Goal: Answer question/provide support: Share knowledge or assist other users

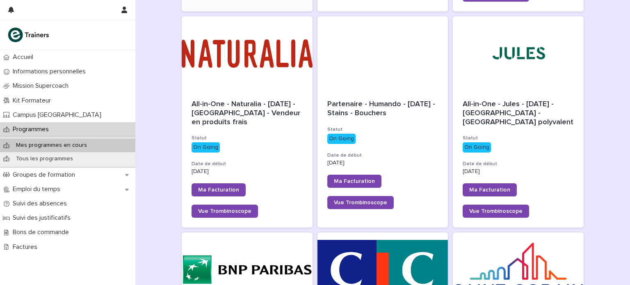
scroll to position [332, 0]
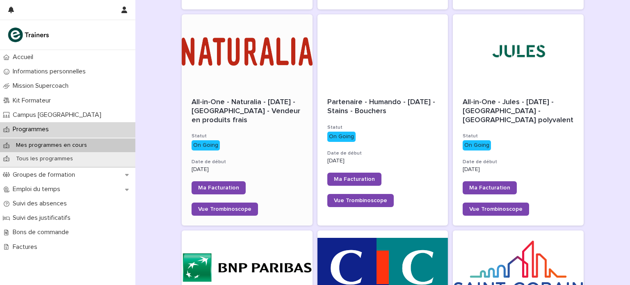
click at [253, 104] on span "All-in-One - Naturalia - 11 - Juin 2025 - Île-de-France - Vendeur en produits f…" at bounding box center [246, 110] width 111 height 25
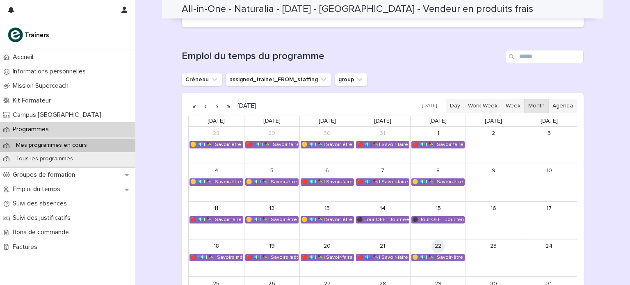
scroll to position [440, 0]
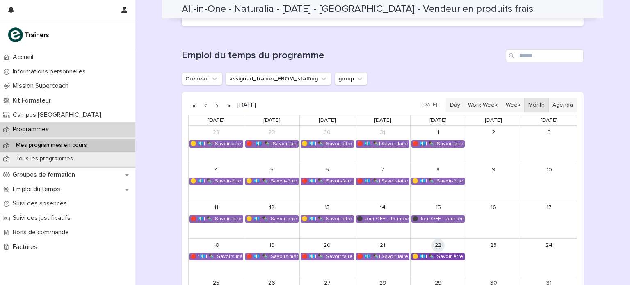
click at [420, 258] on div "🟡 💶| ✒️| Savoir-être métier - Maîtrise de la prise de parole en public et commu…" at bounding box center [438, 256] width 52 height 7
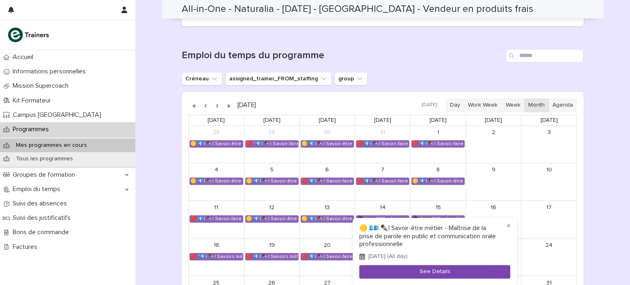
click at [415, 266] on button "See Details" at bounding box center [434, 272] width 151 height 14
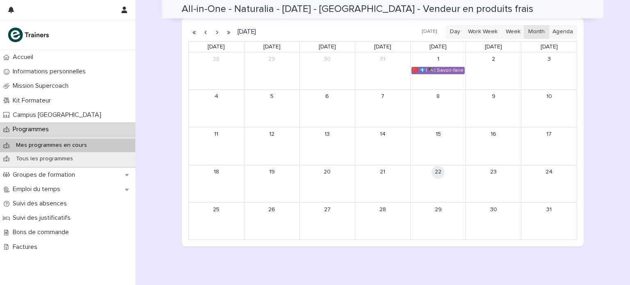
scroll to position [514, 0]
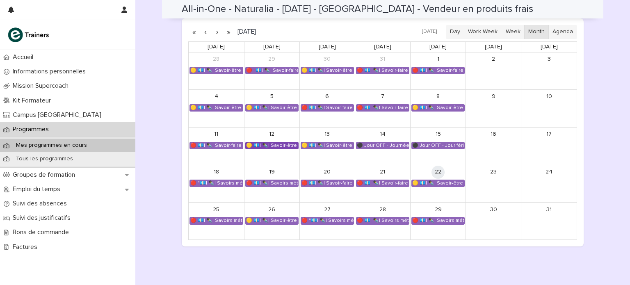
click at [277, 146] on div "🟡 💶| ✒️| Savoir-être métier - Cadre de référence interculturel : prévenir les i…" at bounding box center [272, 145] width 52 height 7
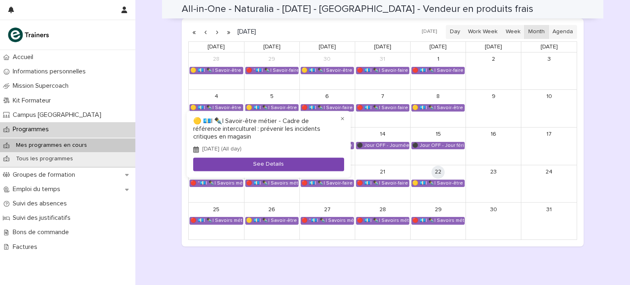
click at [265, 162] on button "See Details" at bounding box center [268, 165] width 151 height 14
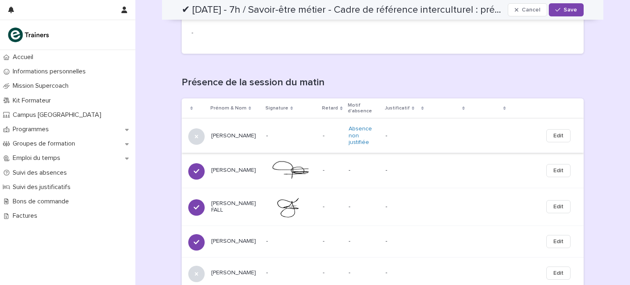
scroll to position [301, 0]
click at [560, 131] on span "Edit" at bounding box center [558, 135] width 10 height 8
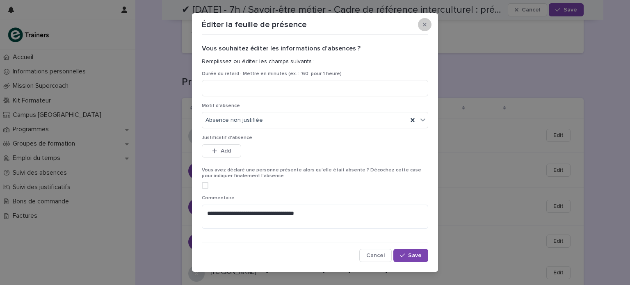
click at [425, 25] on button "button" at bounding box center [425, 24] width 14 height 13
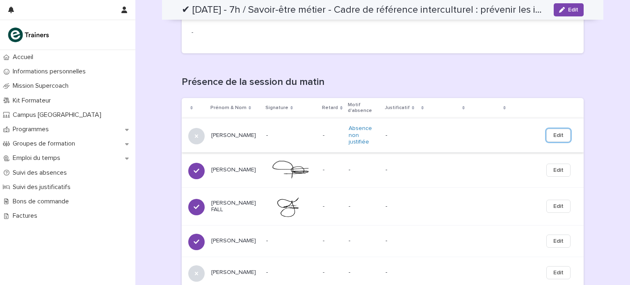
click at [560, 131] on span "Edit" at bounding box center [558, 135] width 10 height 8
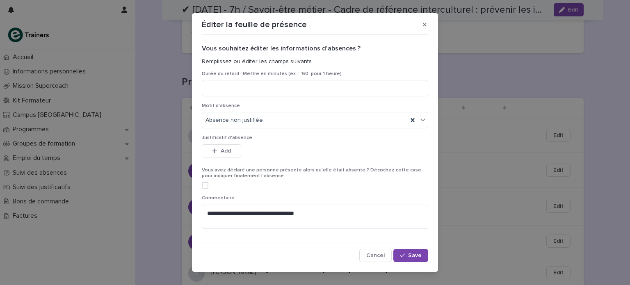
click at [203, 184] on span at bounding box center [205, 185] width 7 height 7
click at [413, 256] on span "Save" at bounding box center [415, 256] width 14 height 6
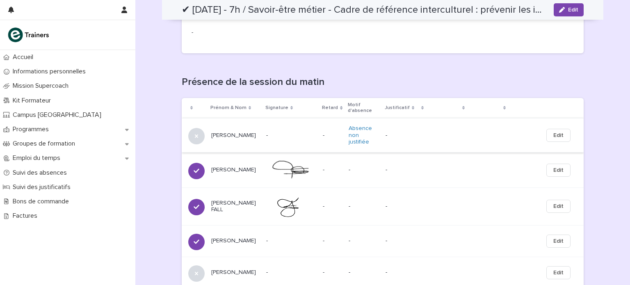
click at [553, 131] on span "Edit" at bounding box center [558, 135] width 10 height 8
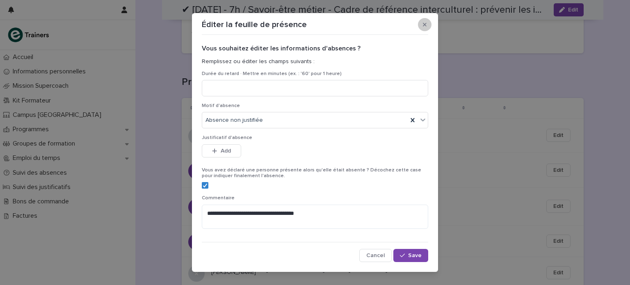
click at [424, 23] on button "button" at bounding box center [425, 24] width 14 height 13
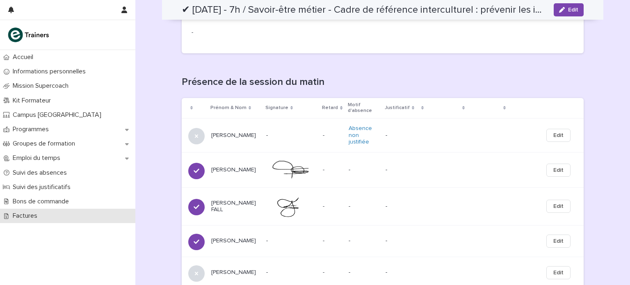
click at [36, 214] on p "Factures" at bounding box center [26, 216] width 34 height 8
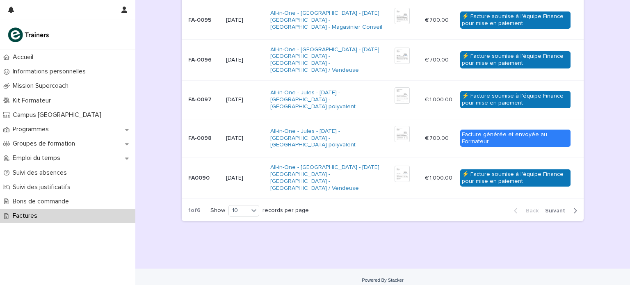
scroll to position [312, 0]
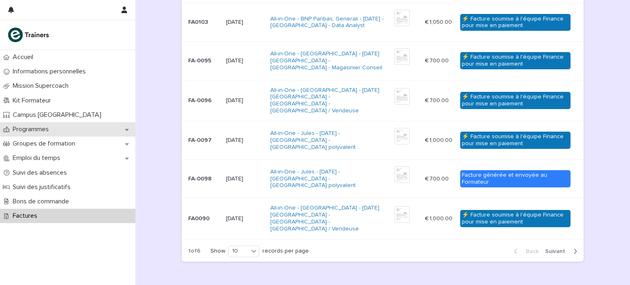
click at [48, 127] on p "Programmes" at bounding box center [32, 129] width 46 height 8
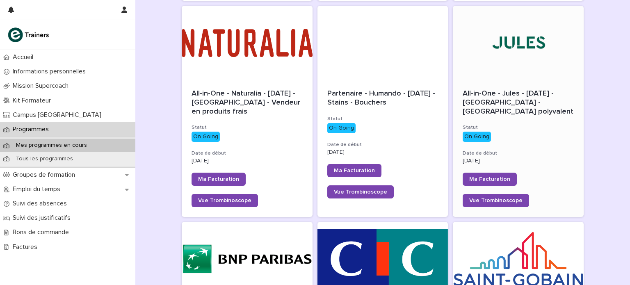
scroll to position [343, 0]
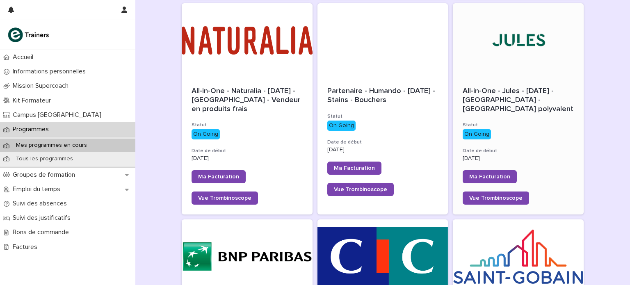
click at [530, 46] on div at bounding box center [518, 40] width 131 height 74
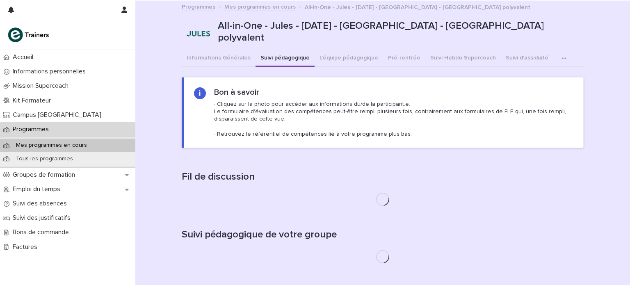
click at [279, 53] on button "Suivi pédagogique" at bounding box center [284, 58] width 59 height 17
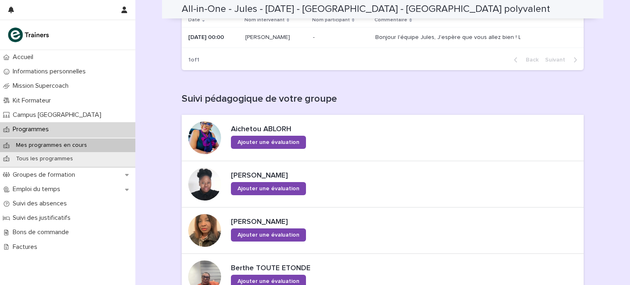
scroll to position [179, 0]
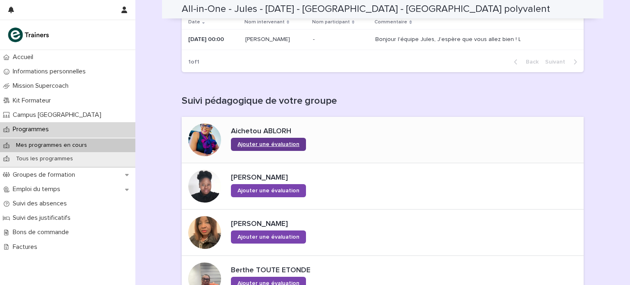
click at [278, 144] on span "Ajouter une évaluation" at bounding box center [268, 144] width 62 height 6
click at [201, 142] on div at bounding box center [204, 139] width 33 height 33
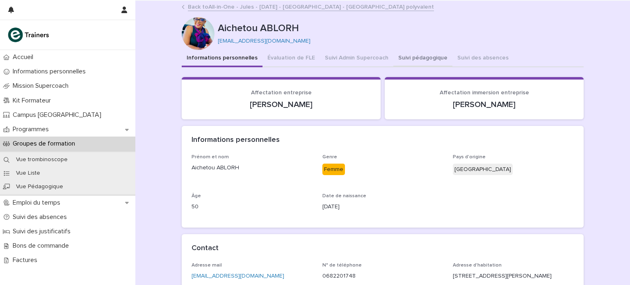
click at [418, 59] on button "Suivi pédagogique" at bounding box center [422, 58] width 59 height 17
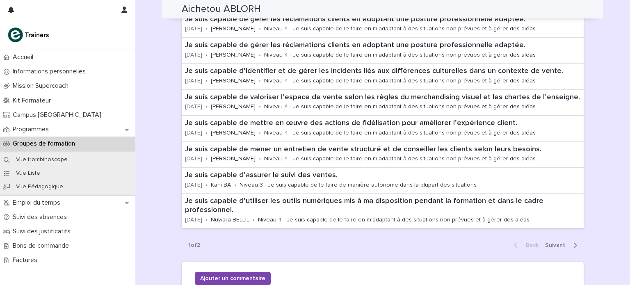
scroll to position [237, 0]
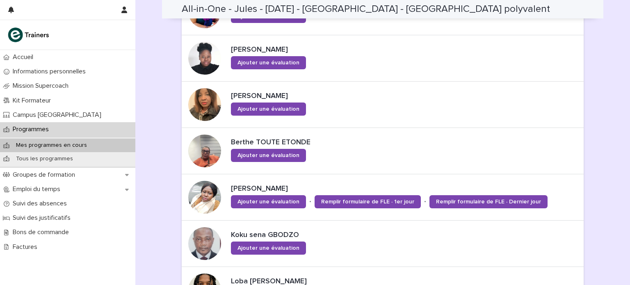
scroll to position [223, 0]
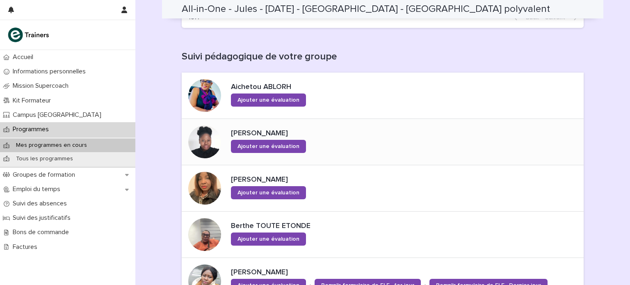
click at [202, 141] on div at bounding box center [204, 141] width 33 height 33
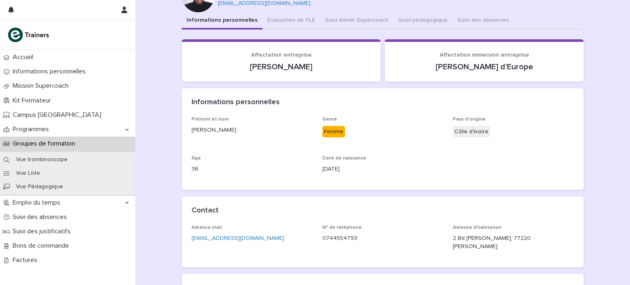
scroll to position [39, 0]
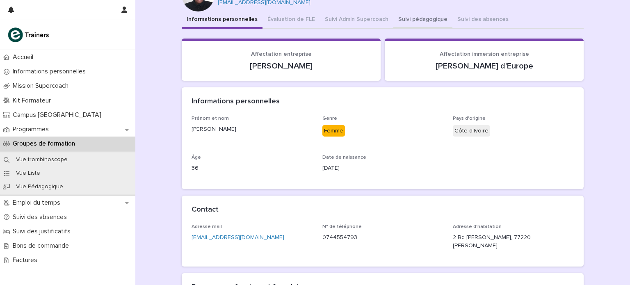
click at [413, 14] on div "Informations personnelles Évaluation de FLE Suivi Admin Supercoach Suivi pédago…" at bounding box center [383, 192] width 402 height 363
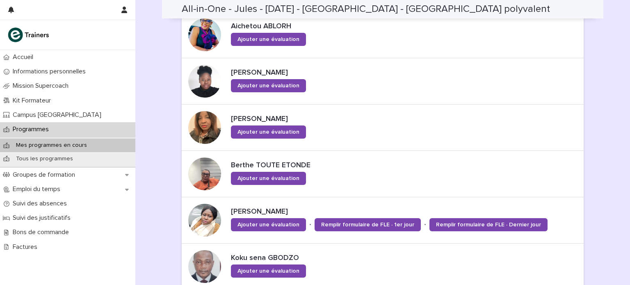
scroll to position [285, 0]
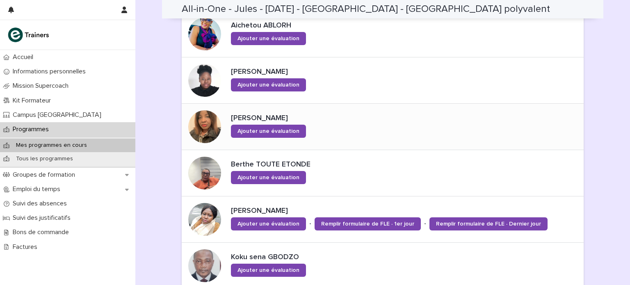
click at [201, 133] on div at bounding box center [204, 126] width 33 height 33
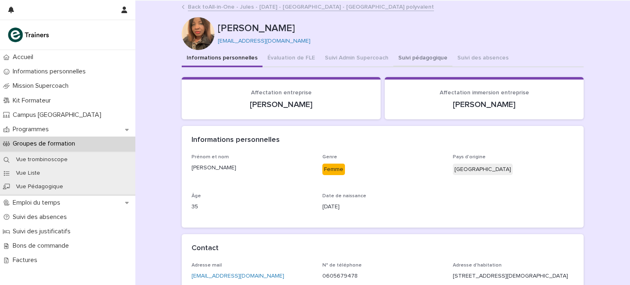
click at [404, 59] on button "Suivi pédagogique" at bounding box center [422, 58] width 59 height 17
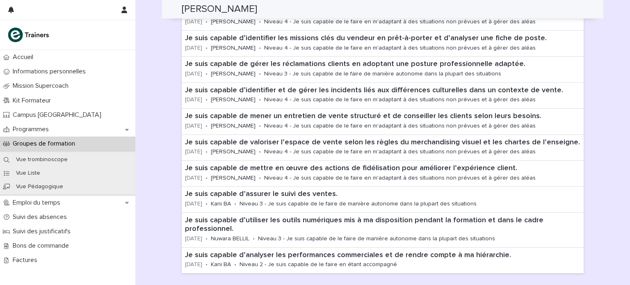
scroll to position [209, 0]
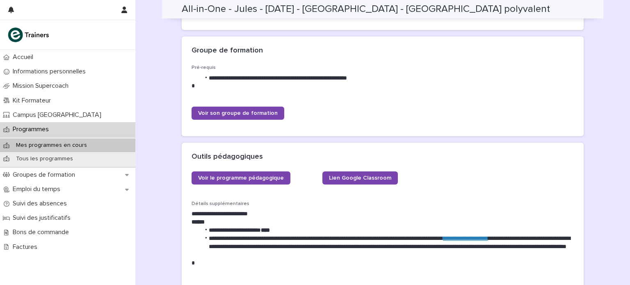
scroll to position [278, 0]
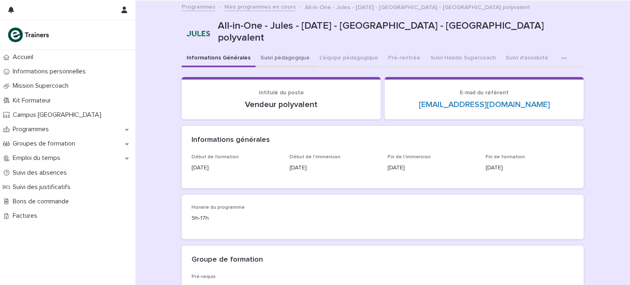
click at [288, 59] on button "Suivi pédagogique" at bounding box center [284, 58] width 59 height 17
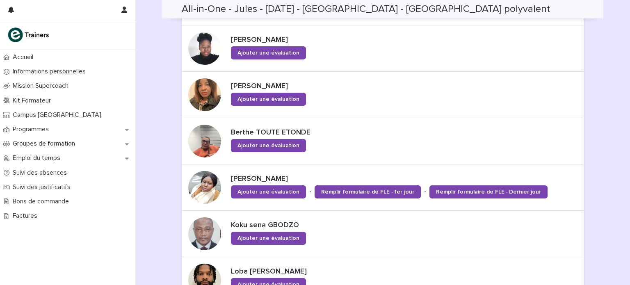
scroll to position [318, 0]
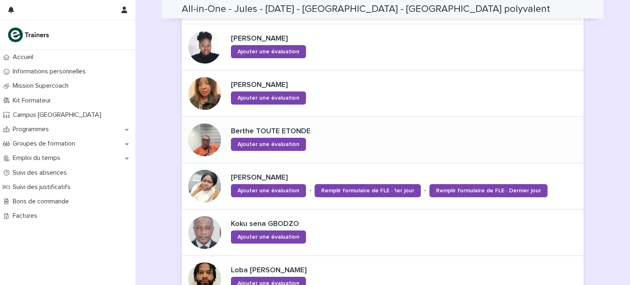
click at [207, 141] on div at bounding box center [204, 139] width 33 height 33
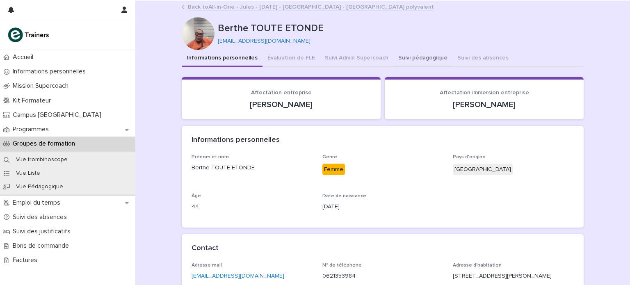
click at [398, 57] on button "Suivi pédagogique" at bounding box center [422, 58] width 59 height 17
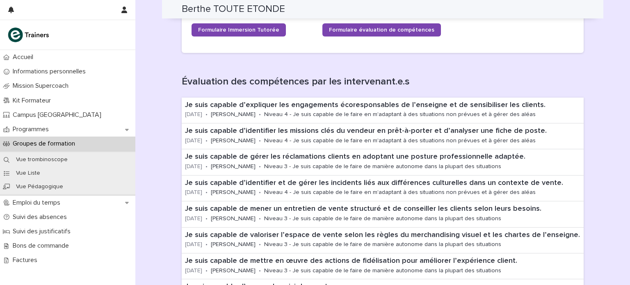
scroll to position [218, 0]
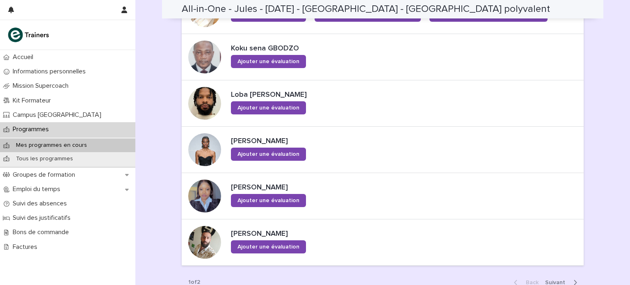
scroll to position [515, 0]
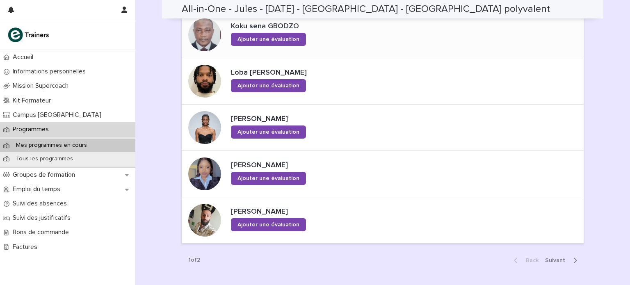
click at [206, 35] on div at bounding box center [204, 34] width 33 height 33
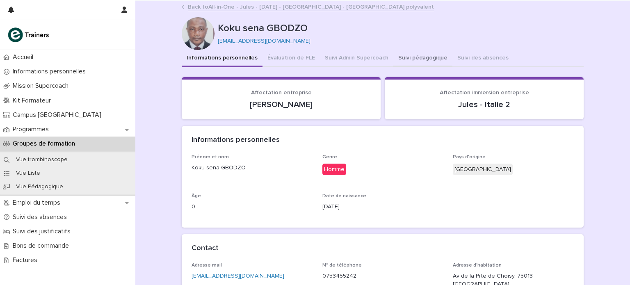
click at [403, 61] on button "Suivi pédagogique" at bounding box center [422, 58] width 59 height 17
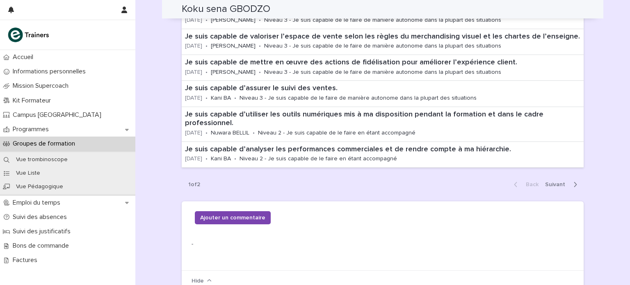
scroll to position [312, 0]
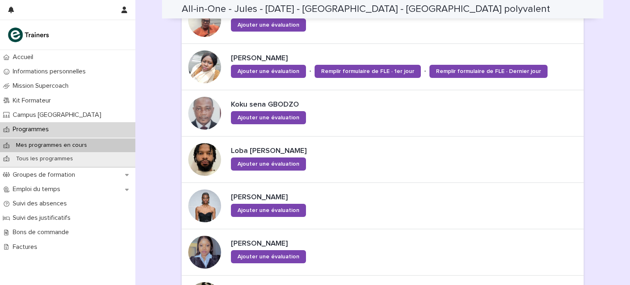
scroll to position [433, 0]
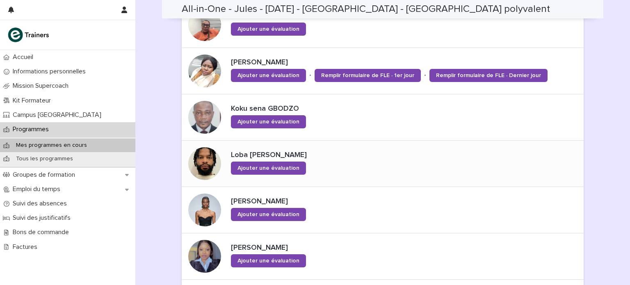
click at [200, 157] on div at bounding box center [204, 163] width 33 height 33
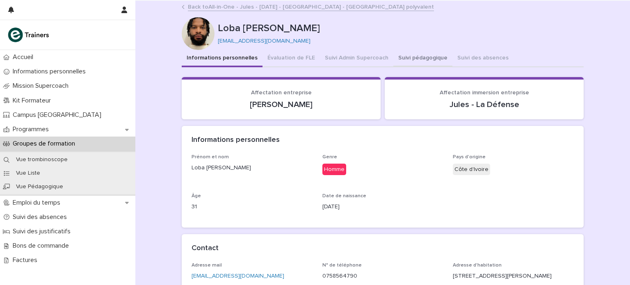
click at [397, 55] on button "Suivi pédagogique" at bounding box center [422, 58] width 59 height 17
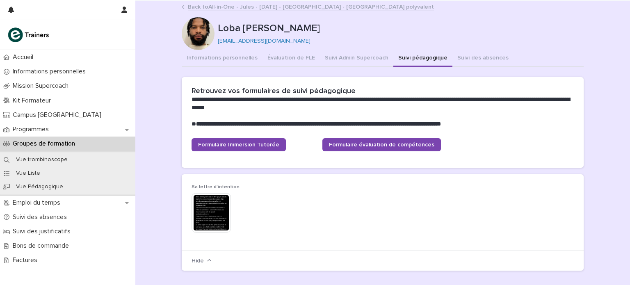
click at [216, 213] on img at bounding box center [210, 212] width 39 height 39
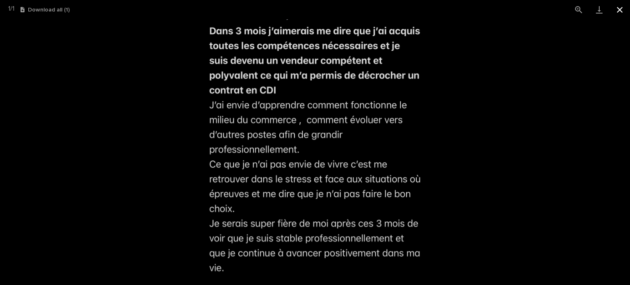
click at [626, 6] on button "Close gallery" at bounding box center [619, 9] width 21 height 19
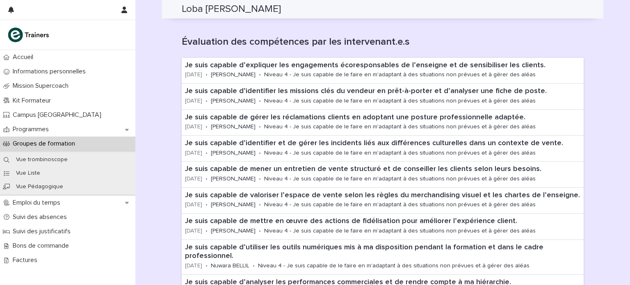
scroll to position [262, 0]
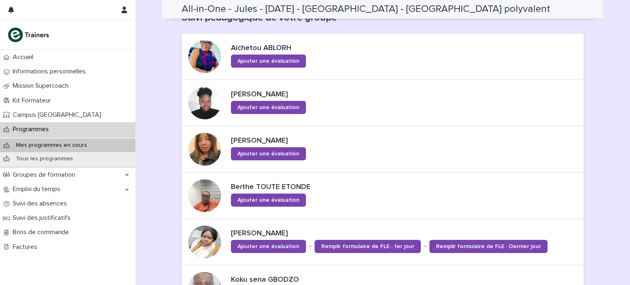
scroll to position [491, 0]
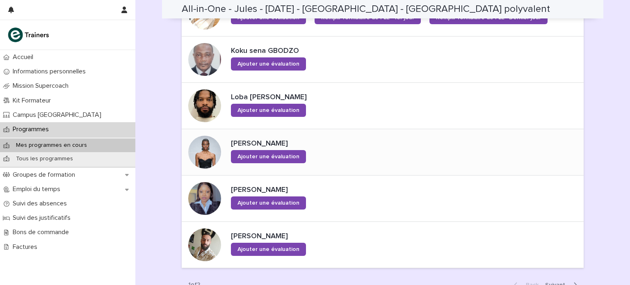
click at [214, 151] on div at bounding box center [204, 152] width 33 height 33
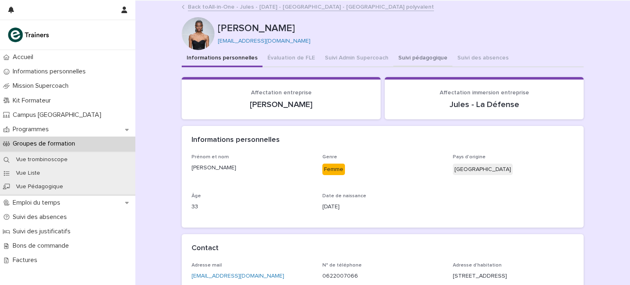
click at [403, 61] on button "Suivi pédagogique" at bounding box center [422, 58] width 59 height 17
click at [236, 59] on button "Informations personnelles" at bounding box center [222, 58] width 81 height 17
click at [416, 55] on button "Suivi pédagogique" at bounding box center [422, 58] width 59 height 17
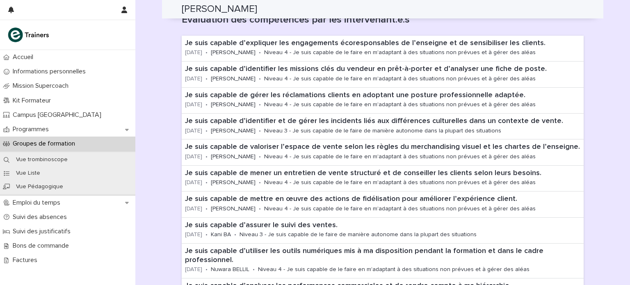
scroll to position [307, 0]
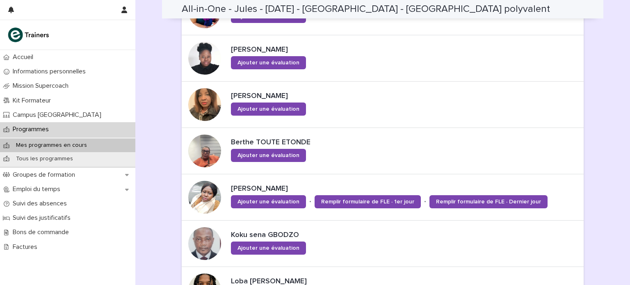
scroll to position [536, 0]
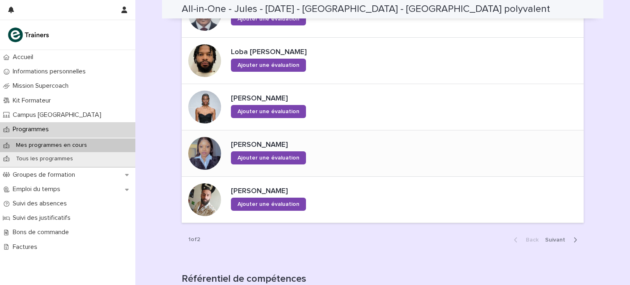
click at [204, 155] on div at bounding box center [204, 153] width 33 height 33
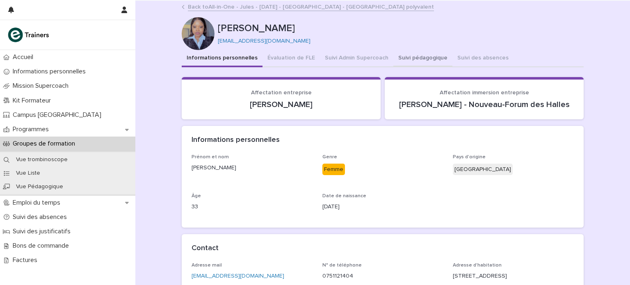
click at [412, 59] on button "Suivi pédagogique" at bounding box center [422, 58] width 59 height 17
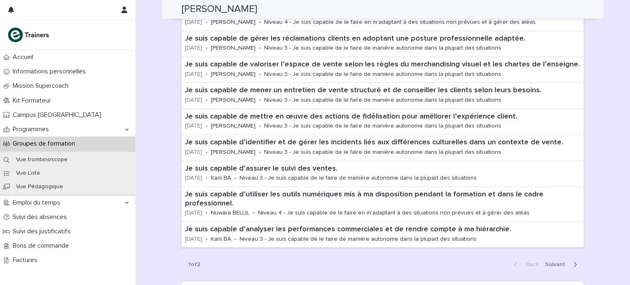
scroll to position [342, 0]
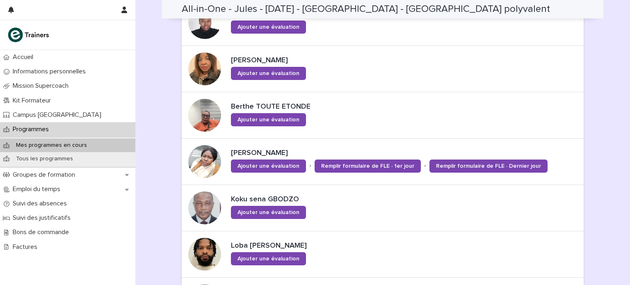
scroll to position [571, 0]
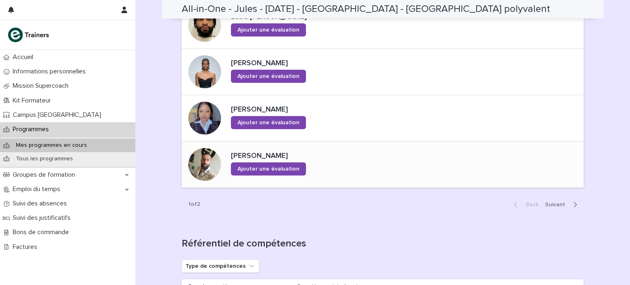
click at [202, 170] on div at bounding box center [204, 164] width 33 height 33
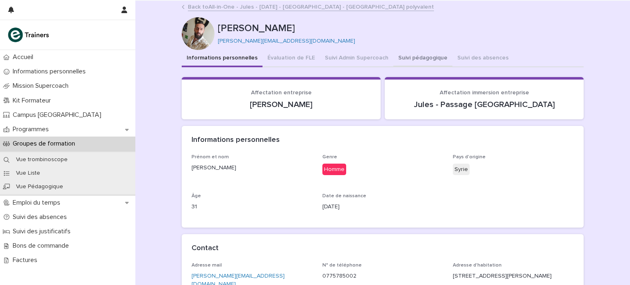
click at [421, 57] on button "Suivi pédagogique" at bounding box center [422, 58] width 59 height 17
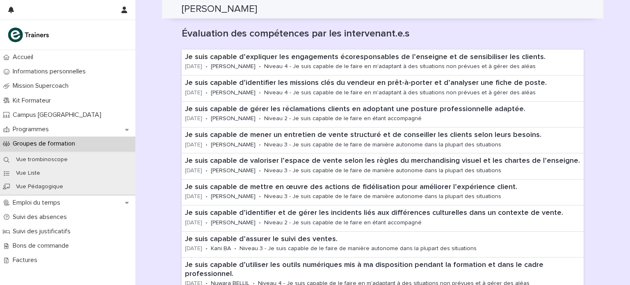
scroll to position [298, 0]
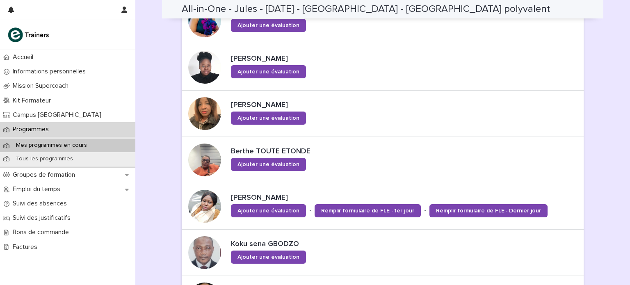
scroll to position [526, 0]
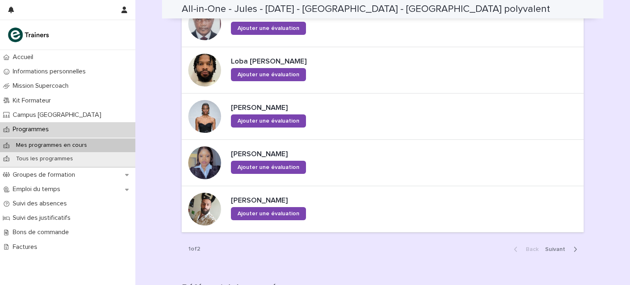
click at [553, 243] on div "Back Next" at bounding box center [545, 249] width 76 height 21
click at [551, 246] on span "Next" at bounding box center [557, 249] width 25 height 6
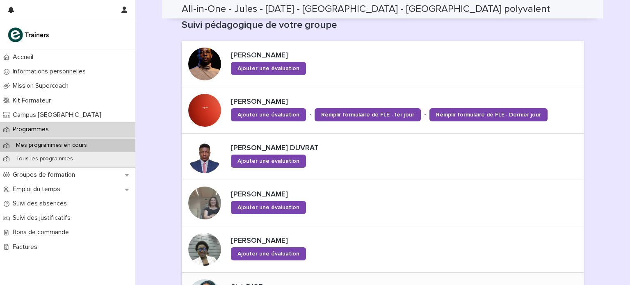
scroll to position [241, 0]
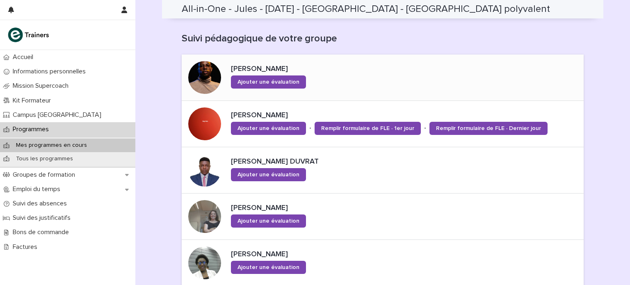
click at [203, 77] on div at bounding box center [204, 77] width 33 height 33
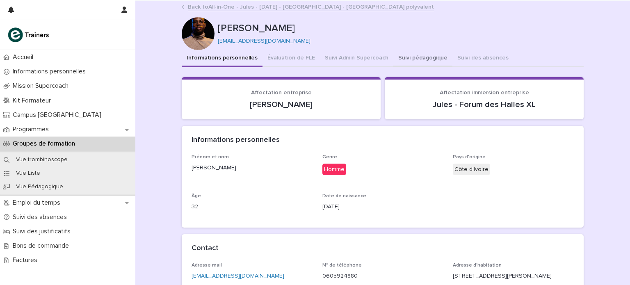
click at [407, 56] on button "Suivi pédagogique" at bounding box center [422, 58] width 59 height 17
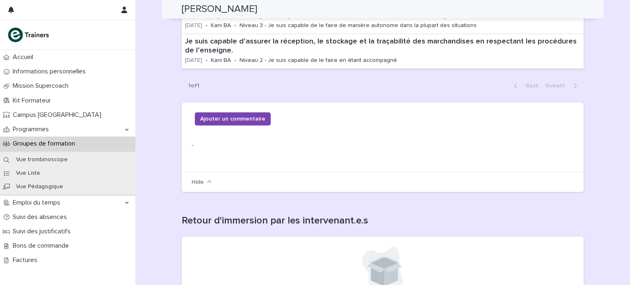
scroll to position [515, 0]
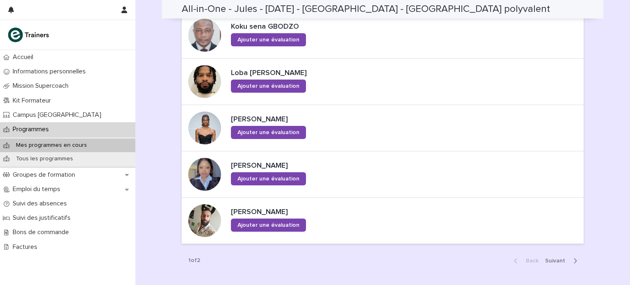
scroll to position [506, 0]
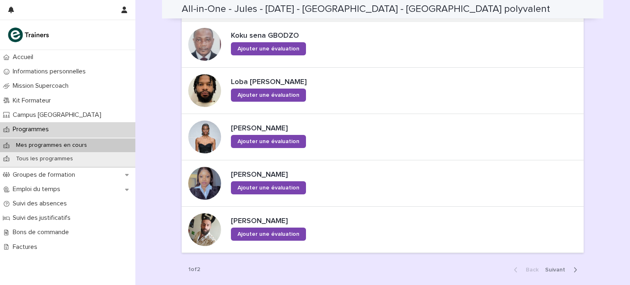
click at [557, 270] on span "Next" at bounding box center [557, 270] width 25 height 6
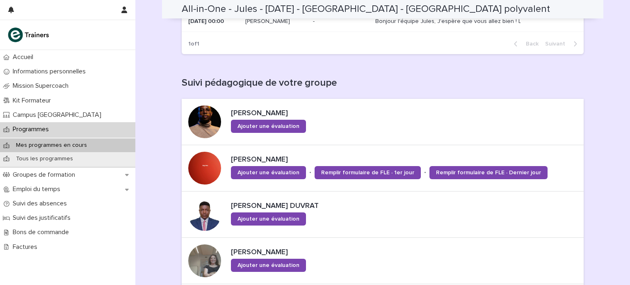
scroll to position [197, 0]
click at [286, 126] on span "Ajouter une évaluation" at bounding box center [268, 126] width 62 height 6
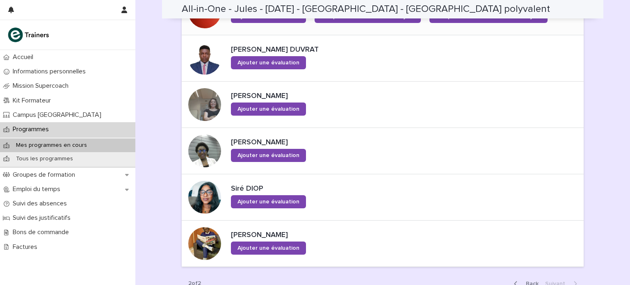
scroll to position [359, 0]
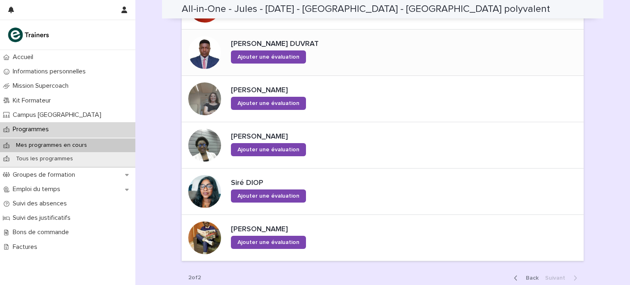
click at [204, 53] on div at bounding box center [204, 52] width 33 height 33
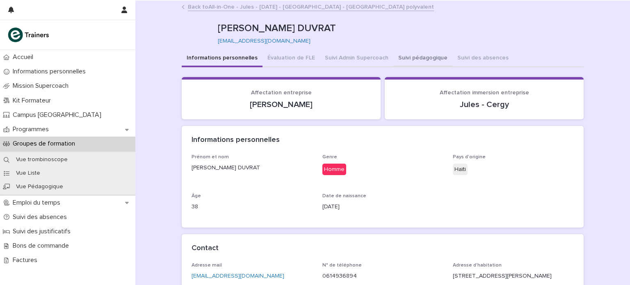
click at [402, 58] on button "Suivi pédagogique" at bounding box center [422, 58] width 59 height 17
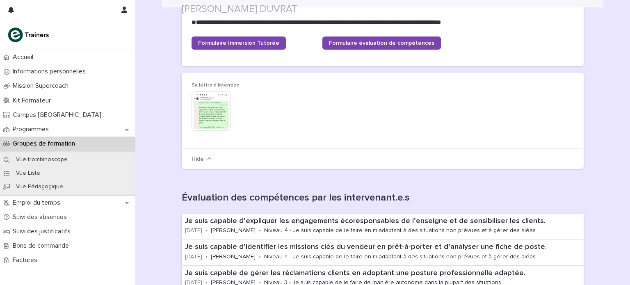
scroll to position [116, 0]
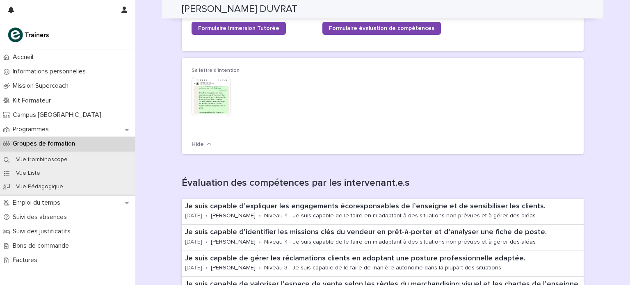
click at [213, 96] on img at bounding box center [210, 96] width 39 height 39
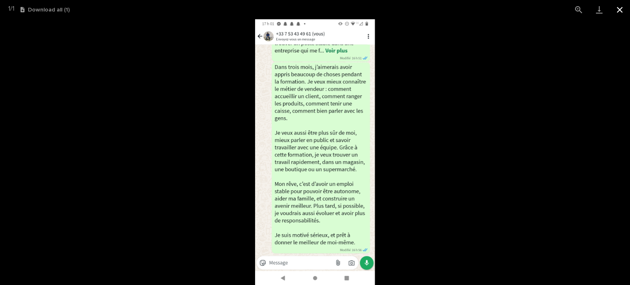
click at [620, 11] on button "Close gallery" at bounding box center [619, 9] width 21 height 19
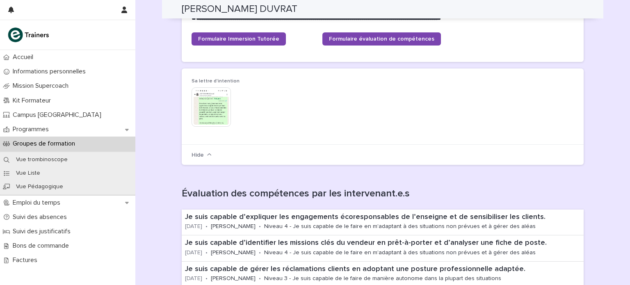
scroll to position [0, 0]
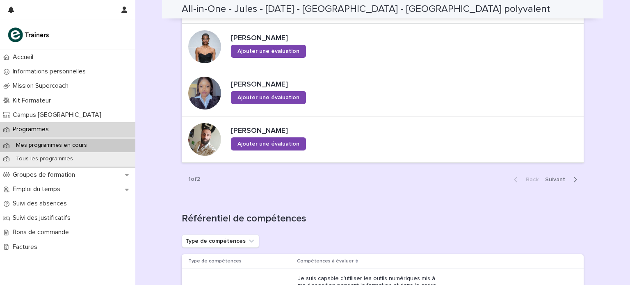
scroll to position [623, 0]
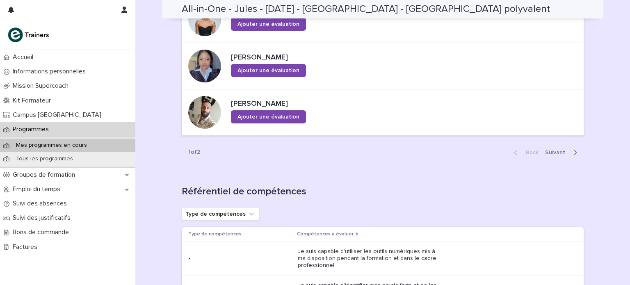
click at [554, 151] on span "Next" at bounding box center [557, 153] width 25 height 6
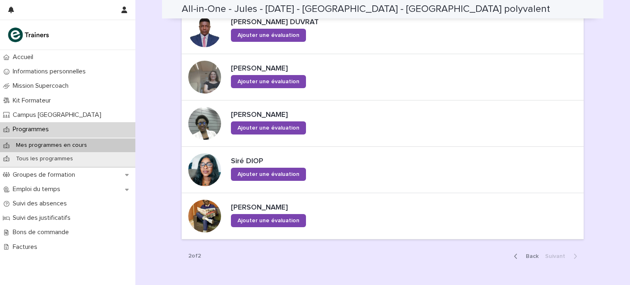
scroll to position [305, 0]
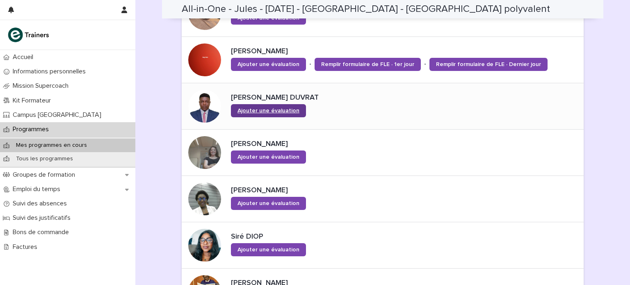
click at [272, 104] on link "Ajouter une évaluation" at bounding box center [268, 110] width 75 height 13
click at [207, 148] on div at bounding box center [204, 152] width 33 height 33
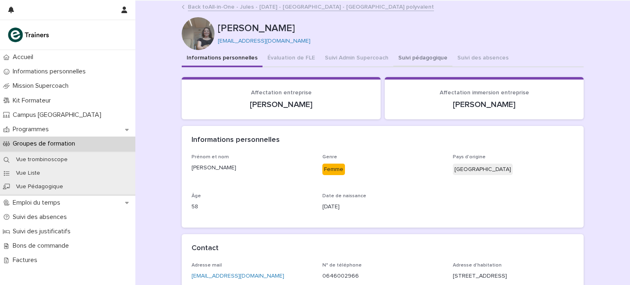
click at [414, 56] on button "Suivi pédagogique" at bounding box center [422, 58] width 59 height 17
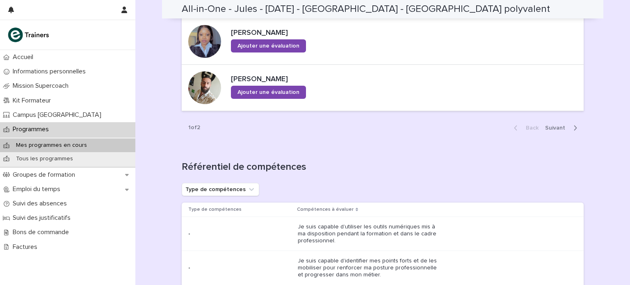
scroll to position [681, 0]
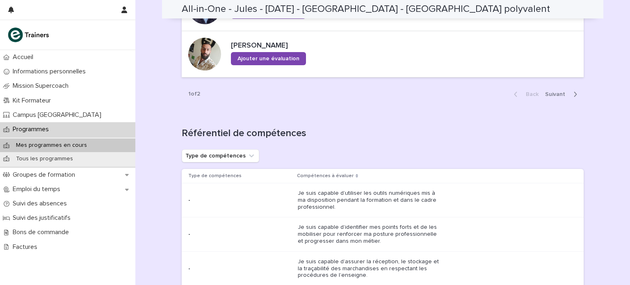
click at [551, 97] on div "Back Next" at bounding box center [545, 94] width 76 height 21
click at [551, 94] on span "Next" at bounding box center [557, 94] width 25 height 6
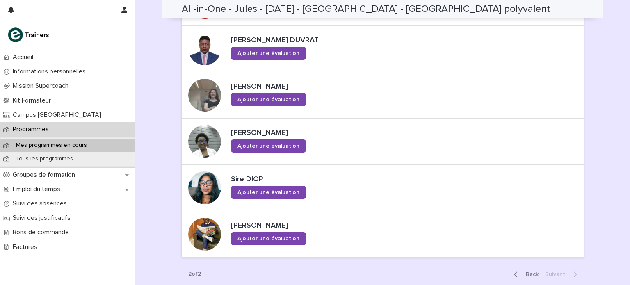
scroll to position [357, 0]
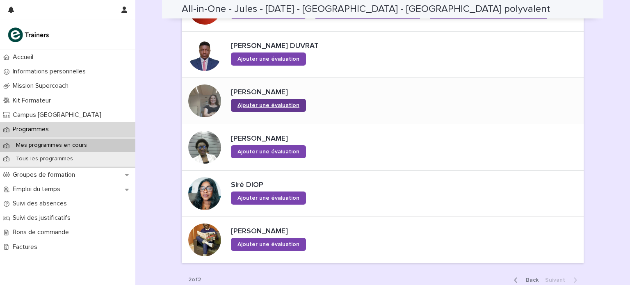
click at [263, 103] on span "Ajouter une évaluation" at bounding box center [268, 106] width 62 height 6
click at [244, 149] on span "Ajouter une évaluation" at bounding box center [268, 152] width 62 height 6
click at [208, 149] on div at bounding box center [204, 147] width 33 height 33
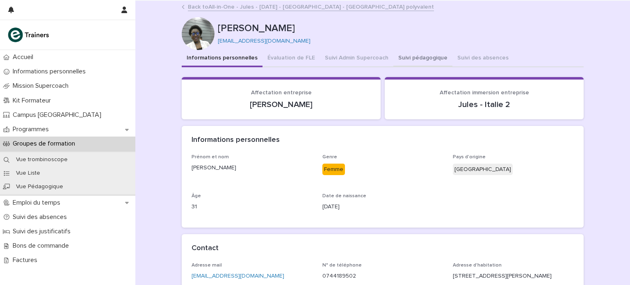
click at [404, 56] on button "Suivi pédagogique" at bounding box center [422, 58] width 59 height 17
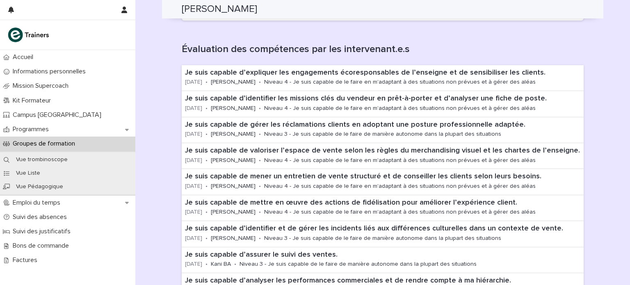
scroll to position [243, 0]
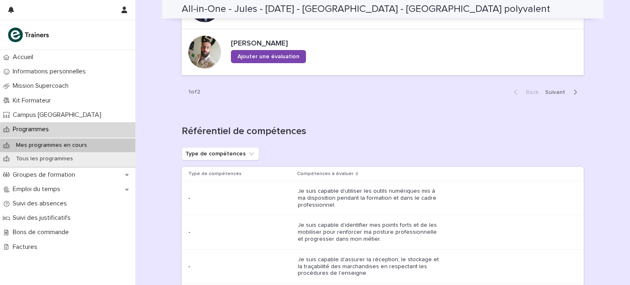
scroll to position [684, 0]
click at [556, 89] on span "Next" at bounding box center [557, 92] width 25 height 6
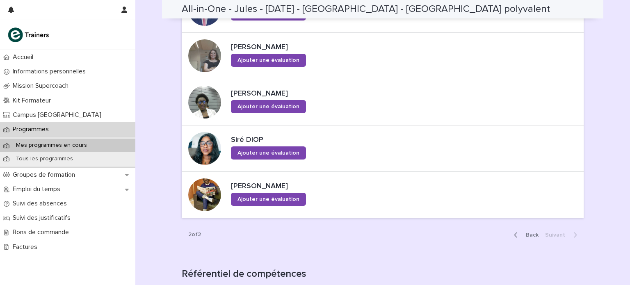
scroll to position [399, 0]
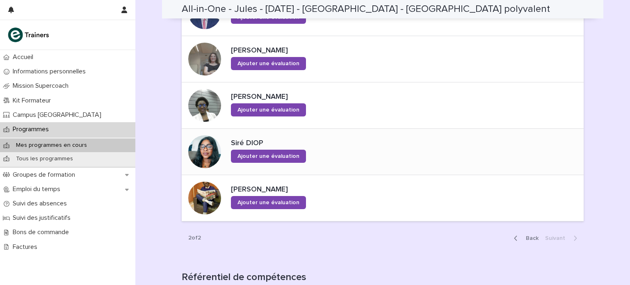
click at [207, 151] on div at bounding box center [204, 151] width 33 height 33
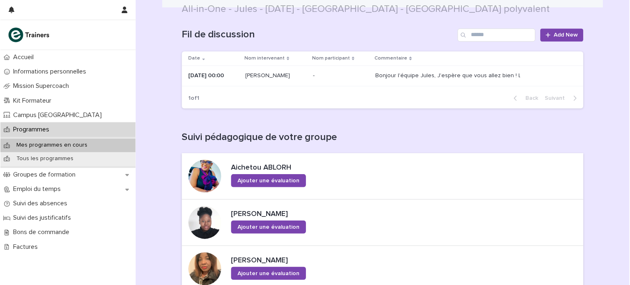
scroll to position [178, 0]
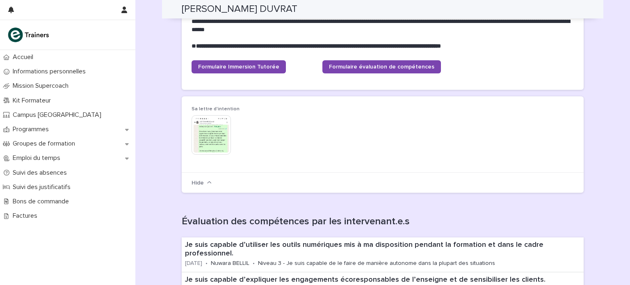
scroll to position [55, 0]
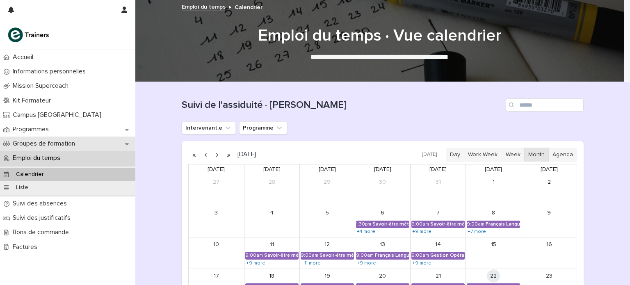
click at [72, 144] on p "Groupes de formation" at bounding box center [45, 144] width 72 height 8
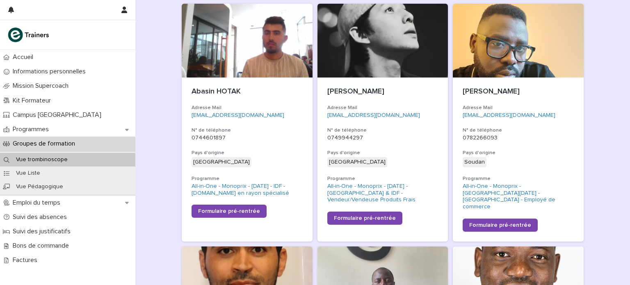
scroll to position [134, 0]
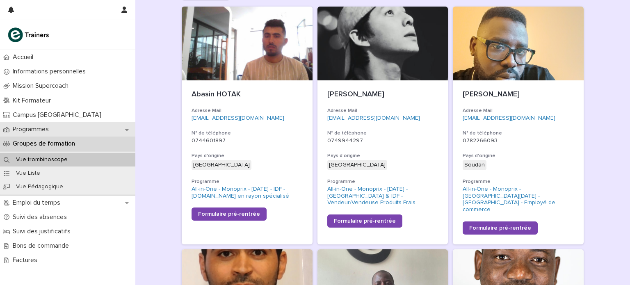
click at [105, 131] on div "Programmes" at bounding box center [67, 129] width 135 height 14
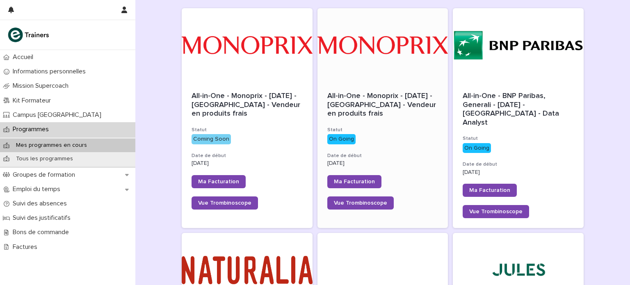
scroll to position [121, 0]
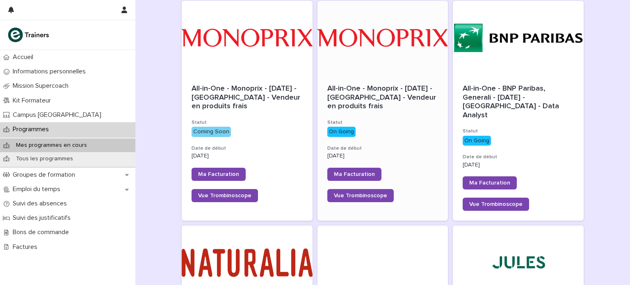
click at [371, 118] on div "All-in-One - Monoprix - 23 - Juillet 2025 - Île-de-France - Vendeur en produits…" at bounding box center [382, 143] width 131 height 137
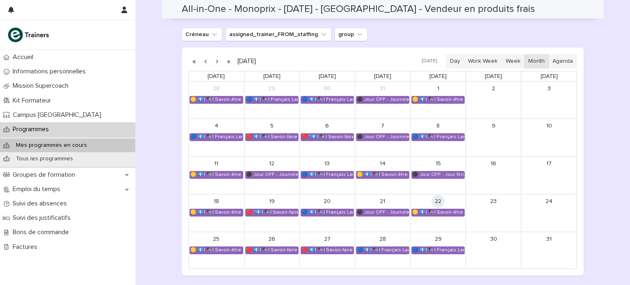
scroll to position [572, 0]
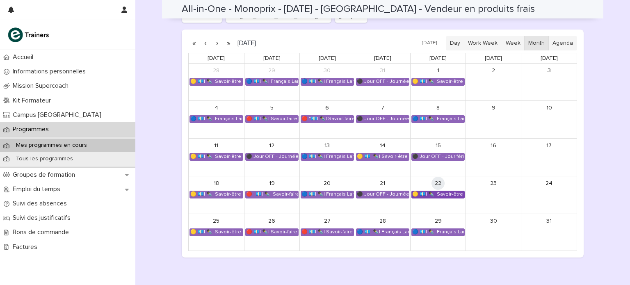
click at [423, 193] on div "🟡 💶| ✒️| Savoir-être métier - Organisation de son travail selon les priorités e…" at bounding box center [438, 194] width 52 height 7
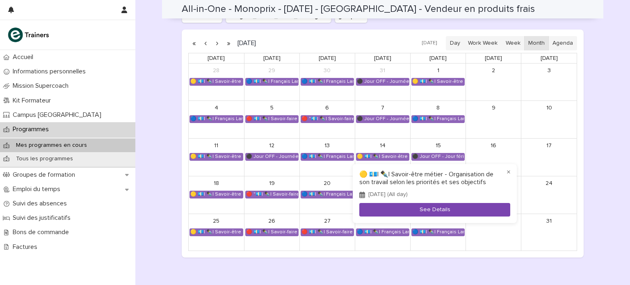
click at [417, 210] on button "See Details" at bounding box center [434, 210] width 151 height 14
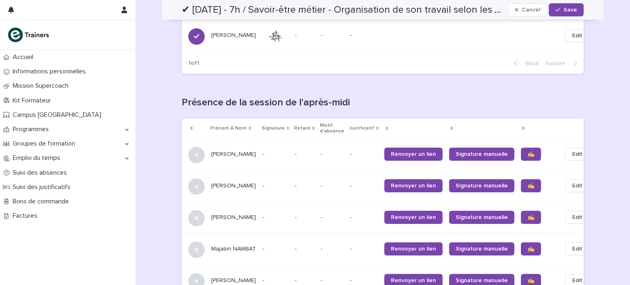
scroll to position [990, 0]
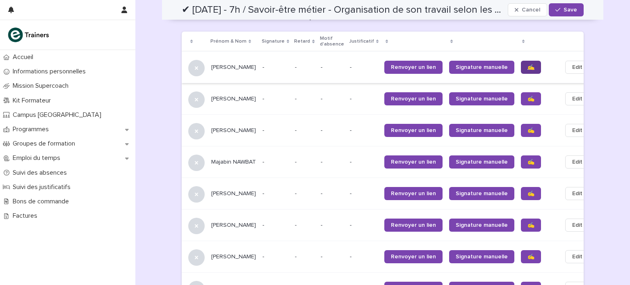
click at [527, 69] on span "✍️" at bounding box center [530, 67] width 7 height 6
click at [527, 102] on span "✍️" at bounding box center [530, 99] width 7 height 6
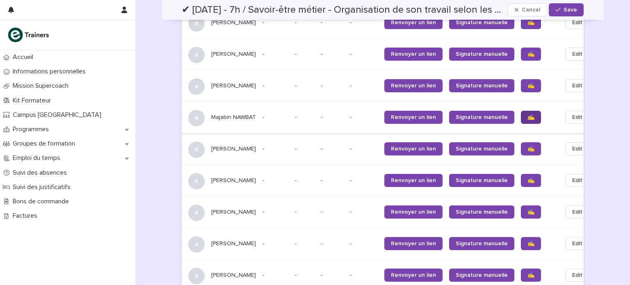
scroll to position [1038, 0]
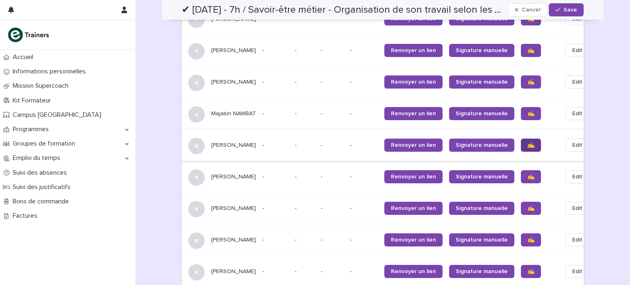
click at [527, 148] on span "✍️" at bounding box center [530, 145] width 7 height 6
click at [527, 180] on span "✍️" at bounding box center [530, 177] width 7 height 6
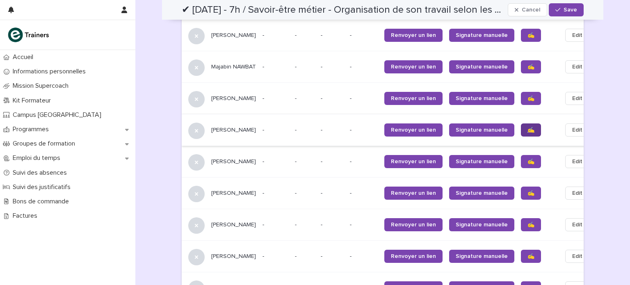
scroll to position [1101, 0]
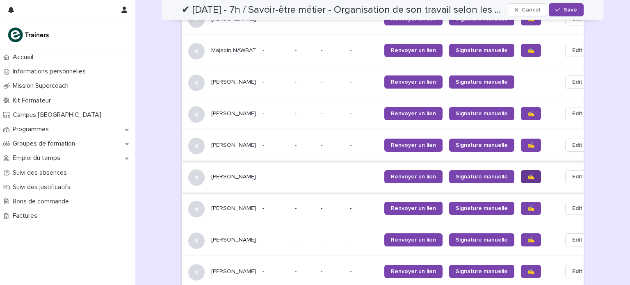
click at [527, 180] on span "✍️" at bounding box center [530, 177] width 7 height 6
click at [527, 211] on span "✍️" at bounding box center [530, 208] width 7 height 6
click at [527, 243] on span "✍️" at bounding box center [530, 240] width 7 height 6
click at [521, 273] on link "✍️" at bounding box center [531, 271] width 20 height 13
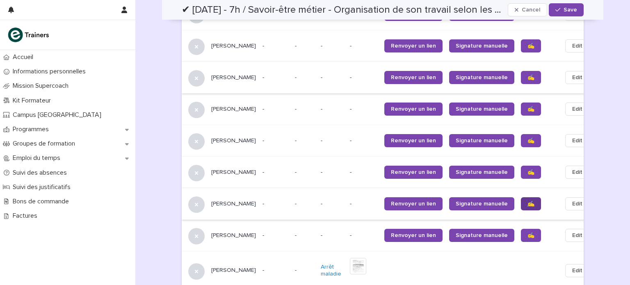
scroll to position [1173, 0]
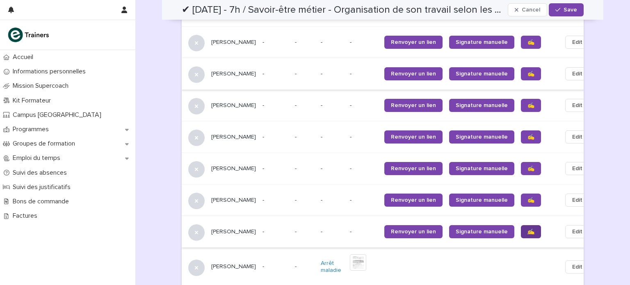
click at [527, 235] on span "✍️" at bounding box center [530, 232] width 7 height 6
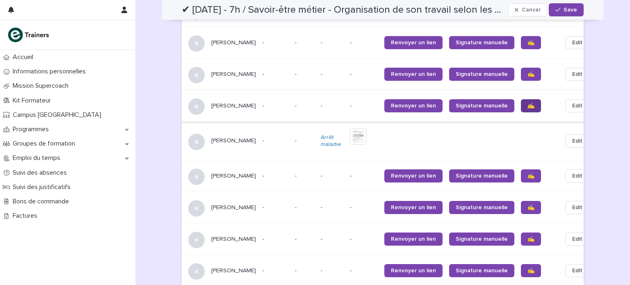
scroll to position [1305, 0]
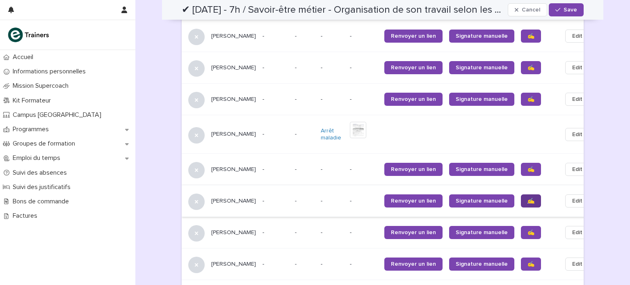
click at [527, 204] on span "✍️" at bounding box center [530, 201] width 7 height 6
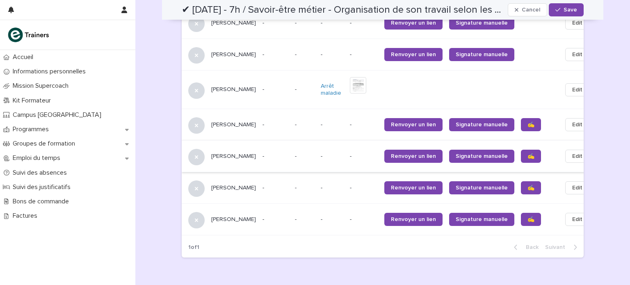
scroll to position [1351, 0]
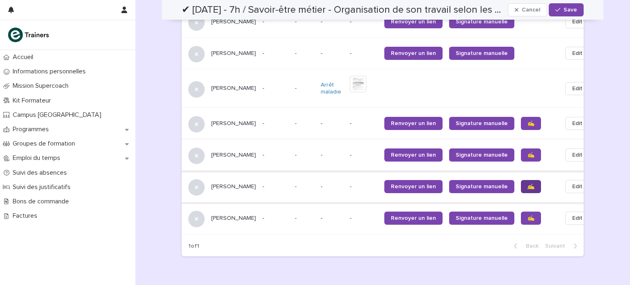
click at [521, 190] on link "✍️" at bounding box center [531, 186] width 20 height 13
click at [521, 222] on link "✍️" at bounding box center [531, 218] width 20 height 13
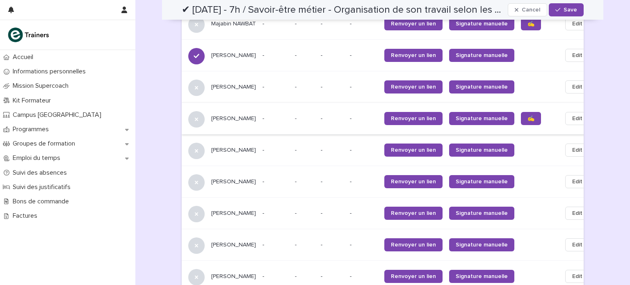
scroll to position [1127, 0]
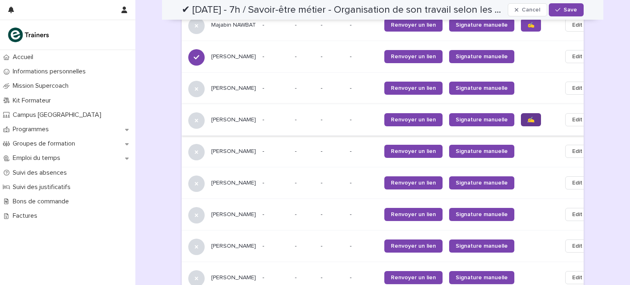
click at [527, 123] on span "✍️" at bounding box center [530, 120] width 7 height 6
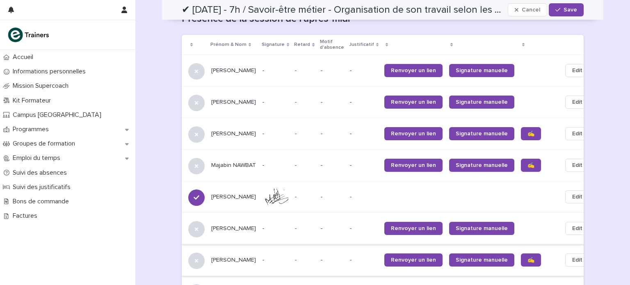
scroll to position [932, 0]
